Goal: Task Accomplishment & Management: Complete application form

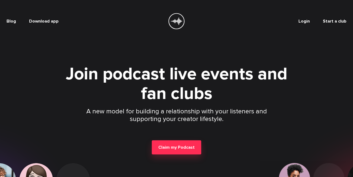
click at [305, 22] on span "Login" at bounding box center [303, 20] width 11 height 5
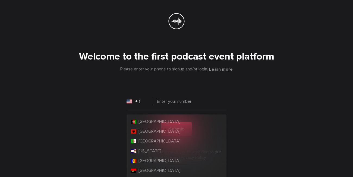
click at [145, 104] on input "+ 1" at bounding box center [140, 101] width 26 height 11
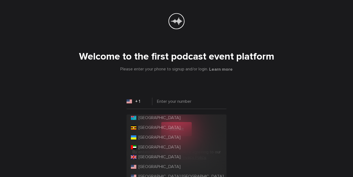
scroll to position [2248, 0]
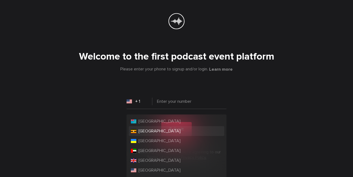
click at [145, 132] on span "[GEOGRAPHIC_DATA]" at bounding box center [159, 130] width 42 height 5
type input "+ 256"
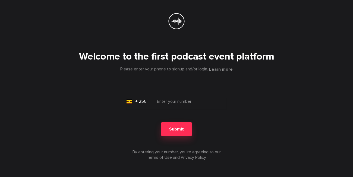
click at [166, 102] on input "tel" at bounding box center [177, 103] width 100 height 11
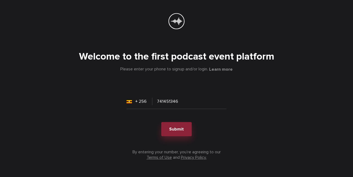
click at [173, 130] on span "Submit" at bounding box center [176, 128] width 15 height 5
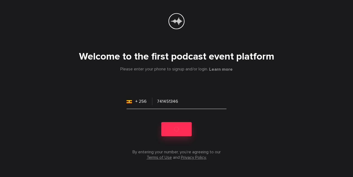
click at [157, 102] on input "741451346" at bounding box center [177, 103] width 100 height 11
type input "0741451346"
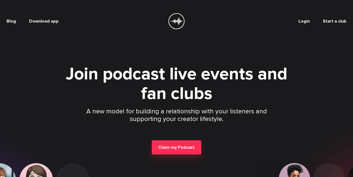
click at [333, 22] on link "Start a club" at bounding box center [335, 20] width 24 height 5
click at [305, 22] on span "Login" at bounding box center [303, 20] width 11 height 5
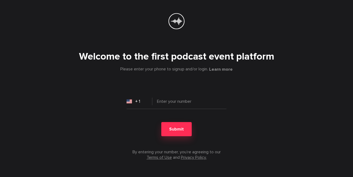
click at [138, 104] on input "+ 1" at bounding box center [140, 101] width 26 height 11
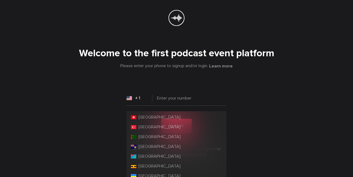
scroll to position [2213, 0]
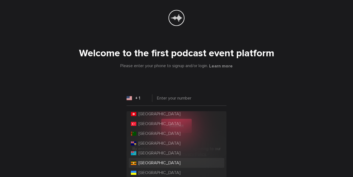
click at [147, 162] on span "[GEOGRAPHIC_DATA]" at bounding box center [159, 162] width 42 height 5
type input "+ 256"
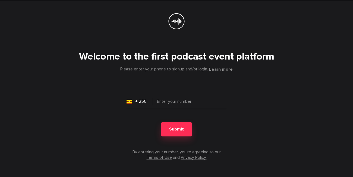
scroll to position [0, 0]
click at [159, 98] on input "tel" at bounding box center [177, 103] width 100 height 11
click at [170, 129] on span "Submit" at bounding box center [176, 128] width 15 height 5
click at [158, 103] on input "741451346" at bounding box center [177, 103] width 100 height 11
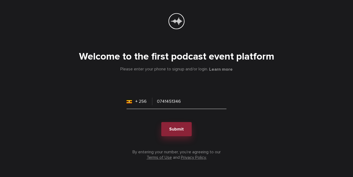
type input "0741451346"
click at [178, 128] on span "Submit" at bounding box center [176, 128] width 15 height 5
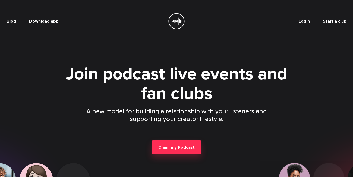
click at [305, 23] on span "Login" at bounding box center [303, 20] width 11 height 5
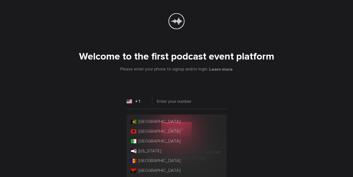
click at [144, 106] on input "+ 1" at bounding box center [140, 101] width 26 height 11
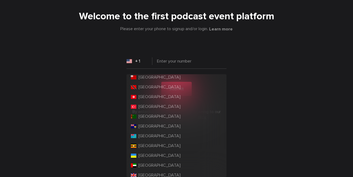
scroll to position [2193, 0]
click at [145, 145] on span "[GEOGRAPHIC_DATA]" at bounding box center [159, 145] width 42 height 5
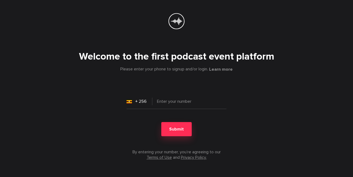
type input "+ 256"
click at [161, 101] on input "tel" at bounding box center [177, 103] width 100 height 11
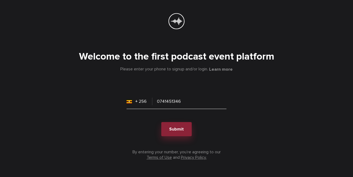
type input "0741451346"
click at [176, 132] on button "Submit" at bounding box center [176, 129] width 30 height 14
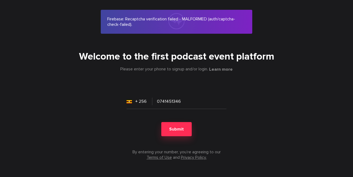
click at [141, 28] on div "Firebase: Recaptcha verification failed - MALFORMED (auth/captcha-check-failed)." at bounding box center [176, 22] width 151 height 24
